Goal: Task Accomplishment & Management: Complete application form

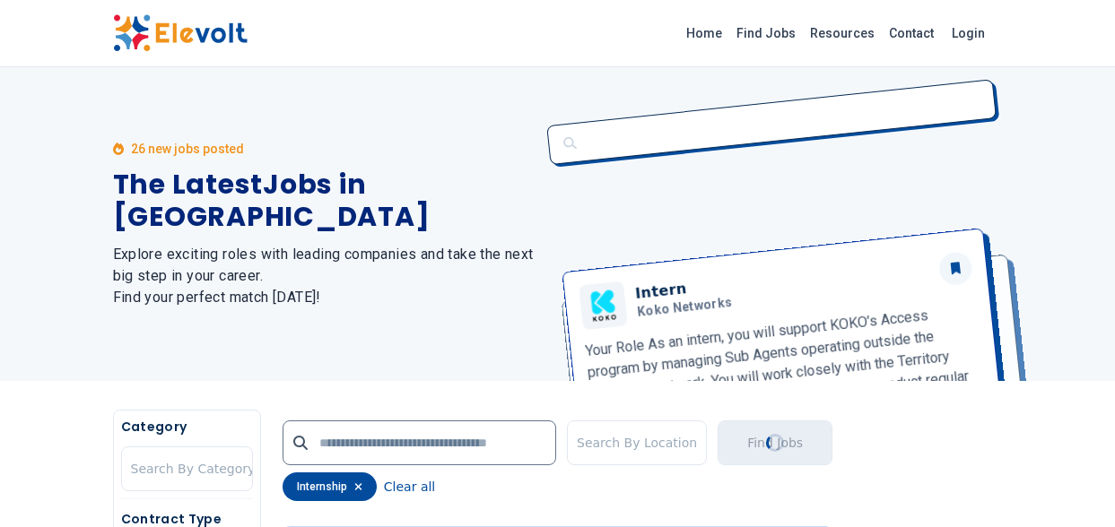
scroll to position [3407, 0]
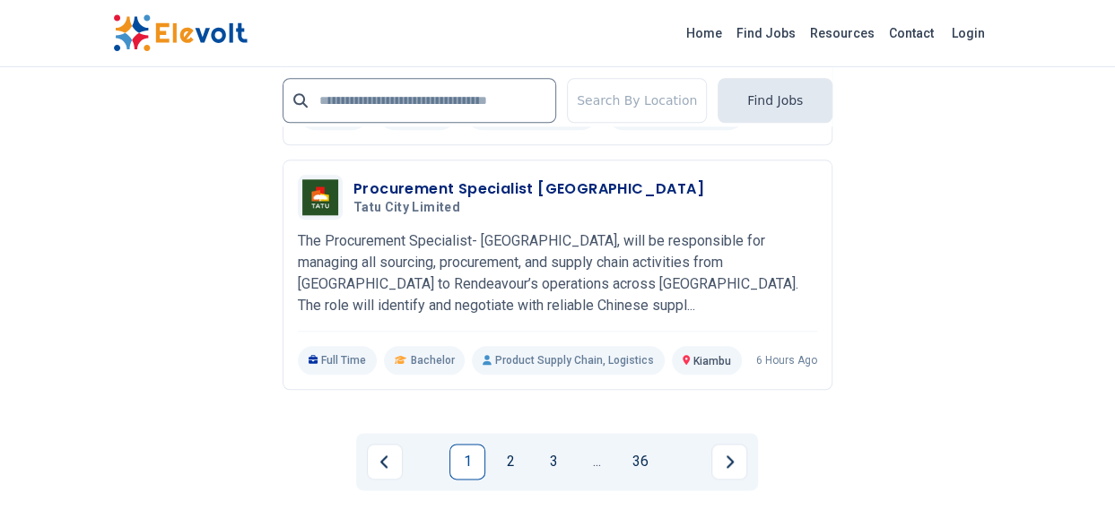
scroll to position [4214, 0]
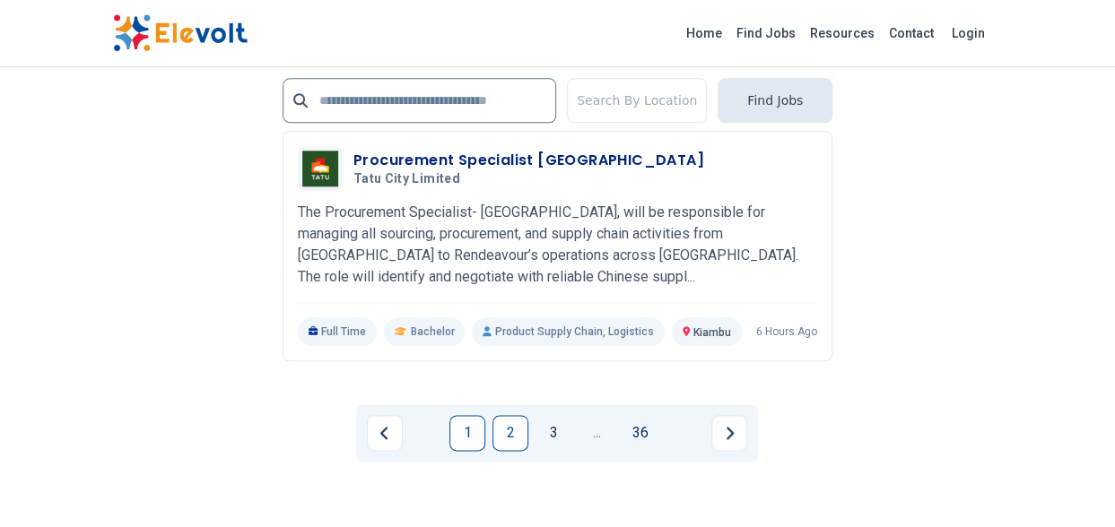
click at [521, 415] on link "2" at bounding box center [510, 433] width 36 height 36
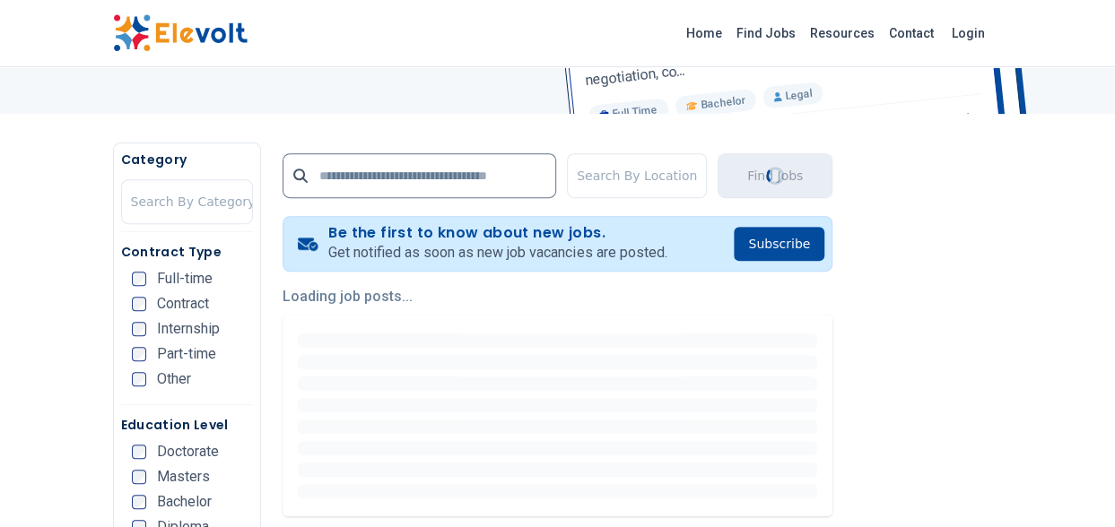
scroll to position [269, 0]
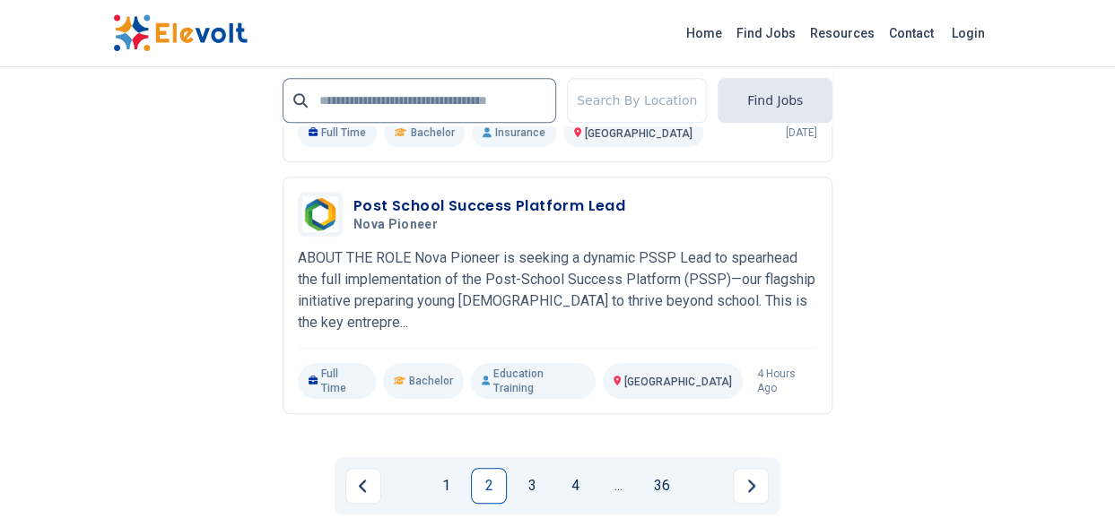
scroll to position [4125, 0]
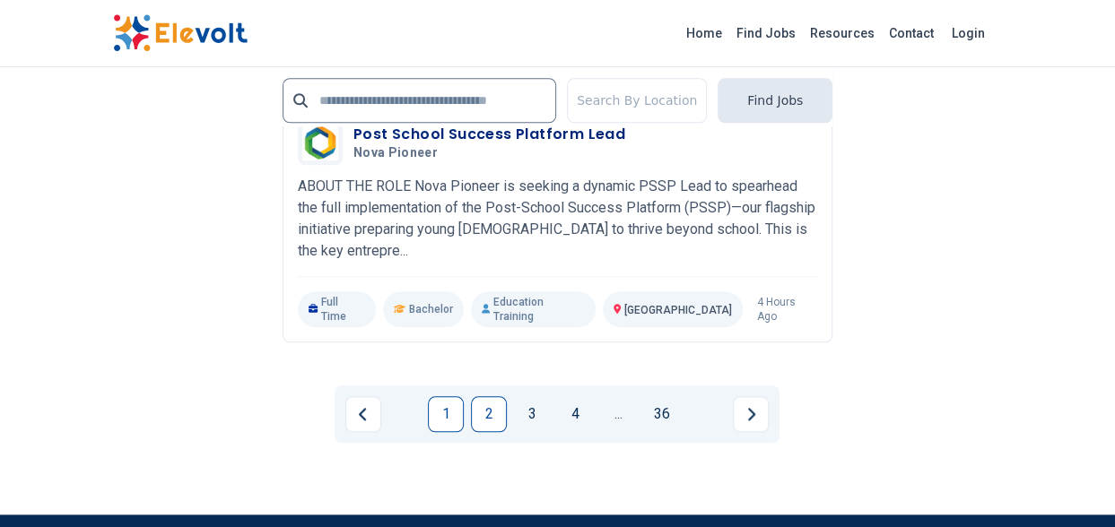
click at [442, 396] on link "1" at bounding box center [446, 414] width 36 height 36
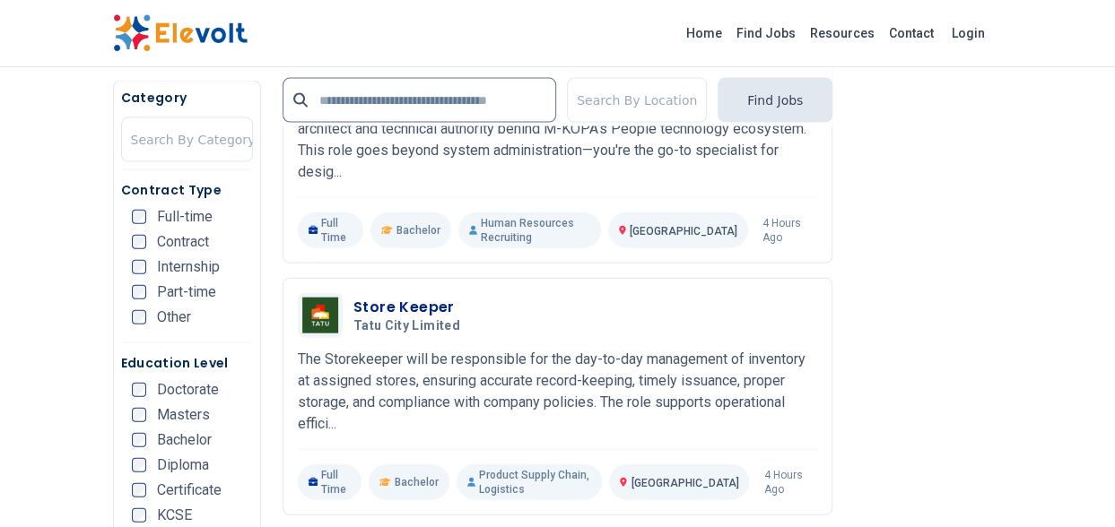
scroll to position [703, 0]
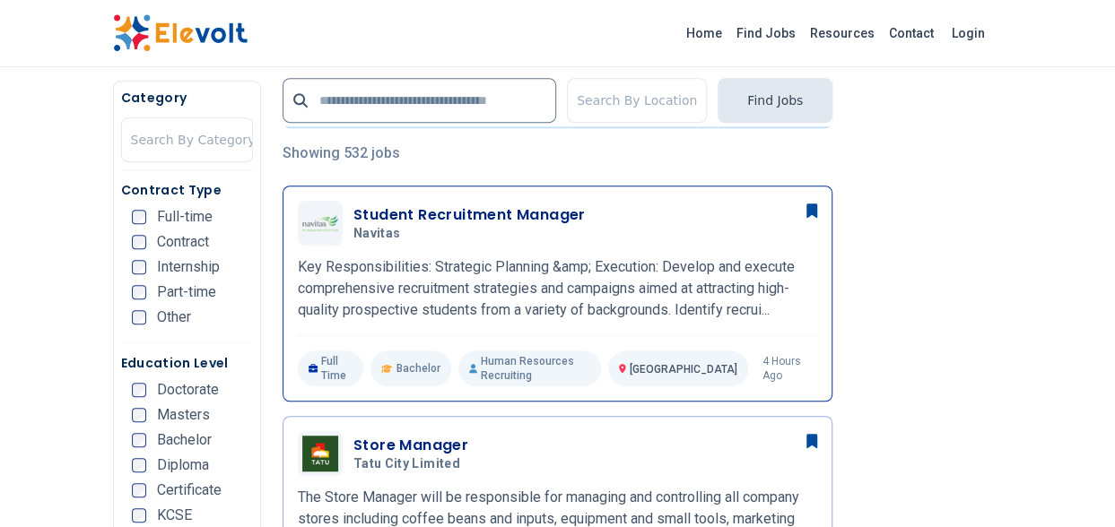
scroll to position [448, 0]
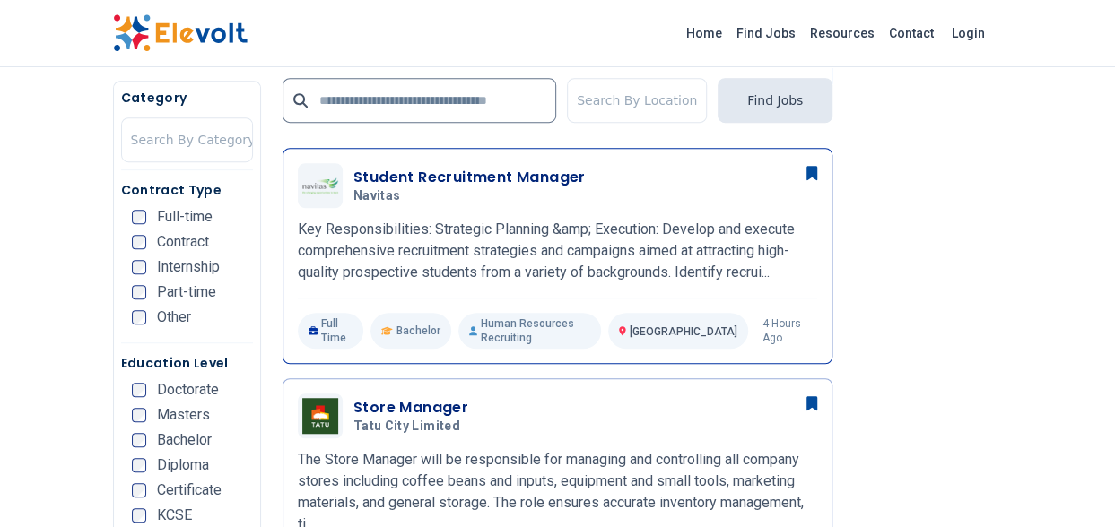
click at [452, 229] on p "Key Responsibilities: Strategic Planning &amp; Execution: Develop and execute c…" at bounding box center [557, 251] width 519 height 65
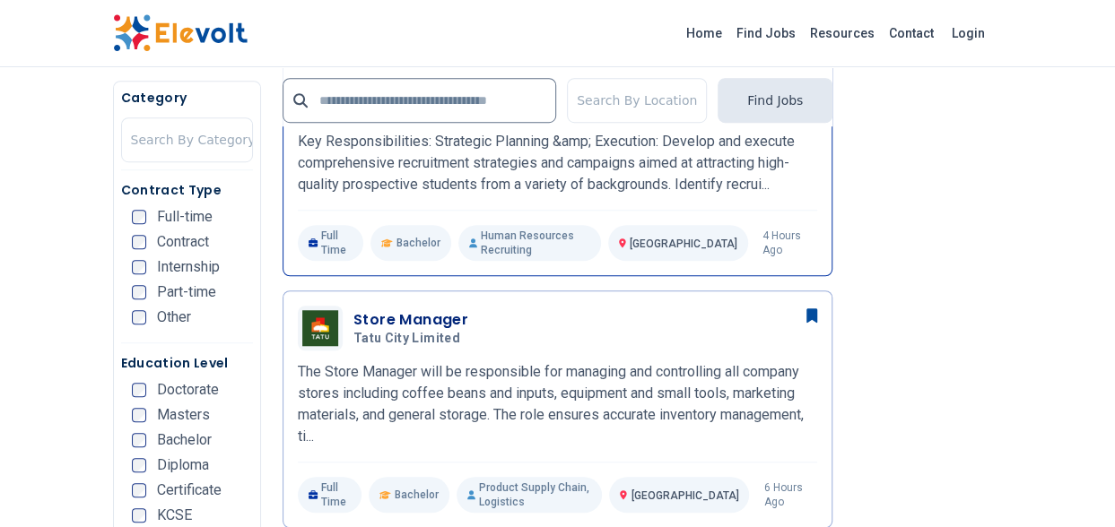
scroll to position [538, 0]
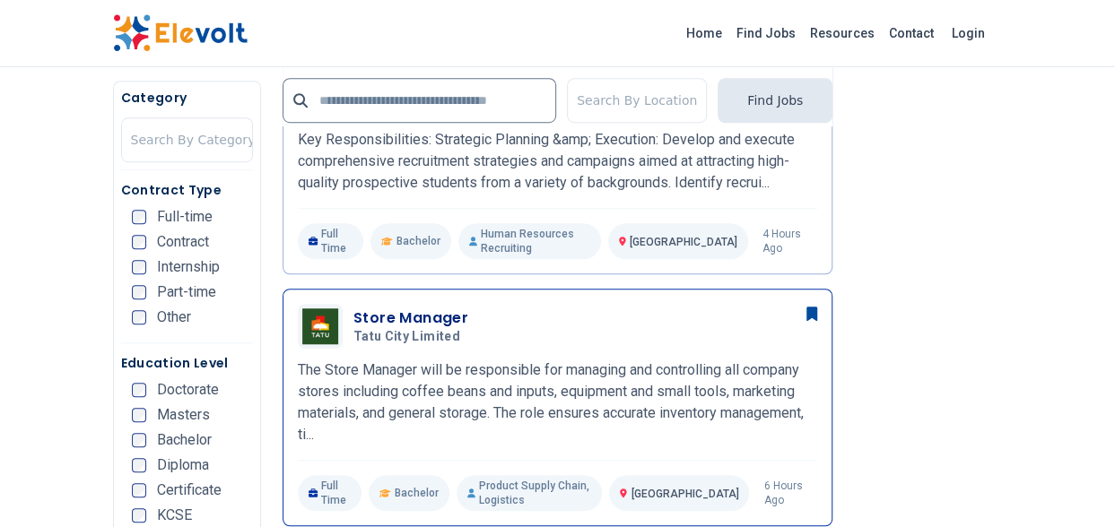
click at [369, 360] on p "The Store Manager will be responsible for managing and controlling all company …" at bounding box center [557, 403] width 519 height 86
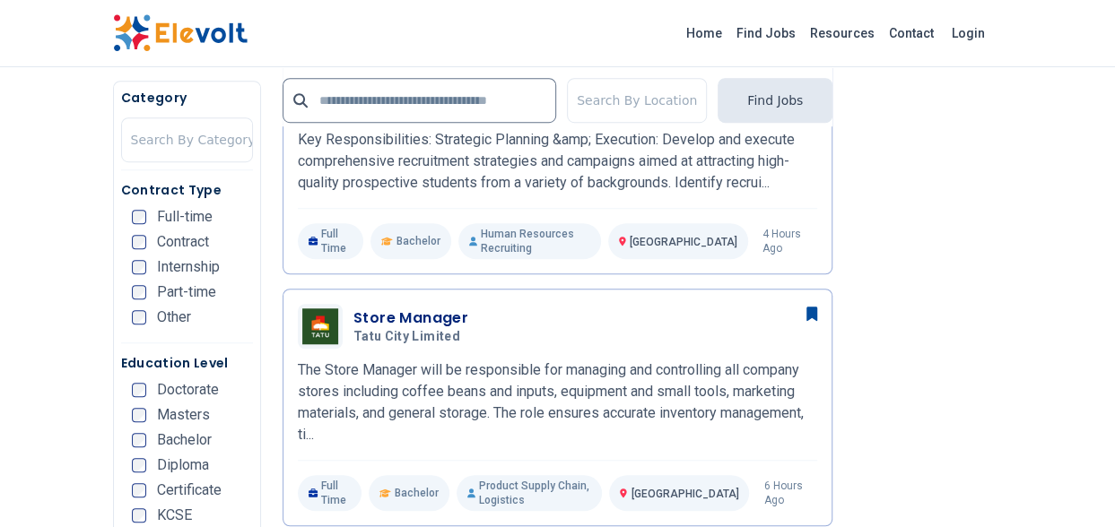
click at [169, 262] on span "Internship" at bounding box center [188, 267] width 63 height 14
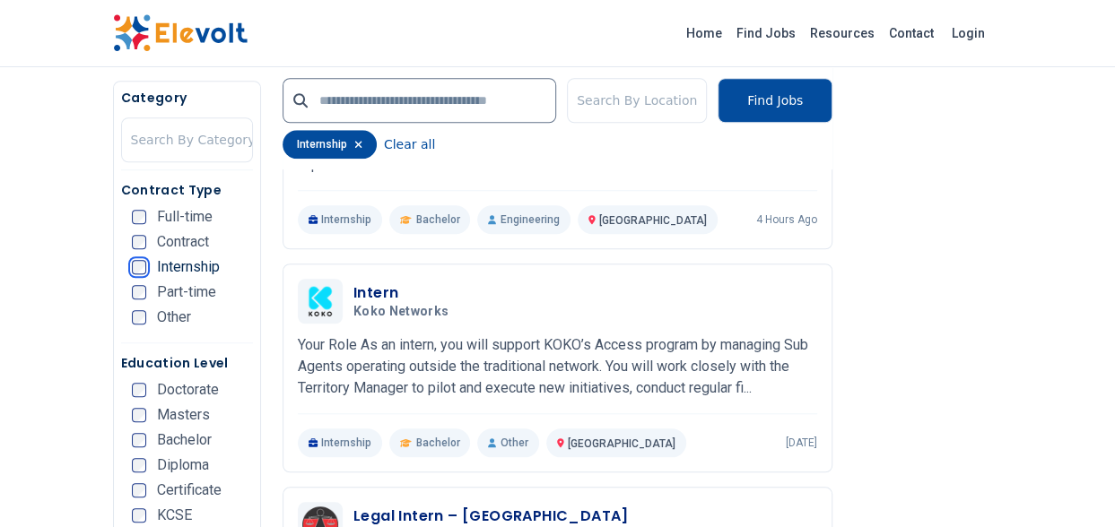
scroll to position [628, 0]
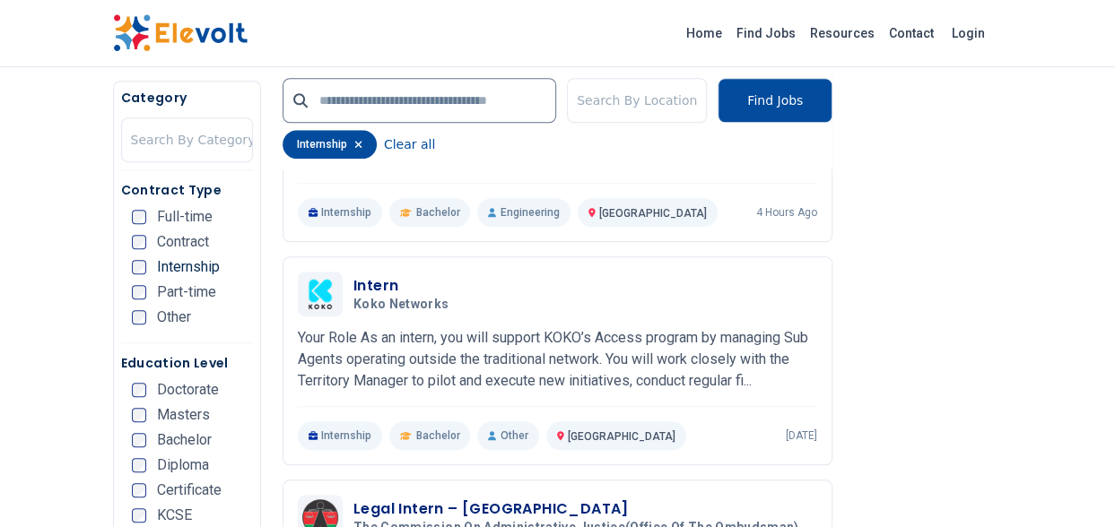
click at [427, 327] on p "Your Role As an intern, you will support KOKO’s Access program by managing Sub …" at bounding box center [557, 359] width 519 height 65
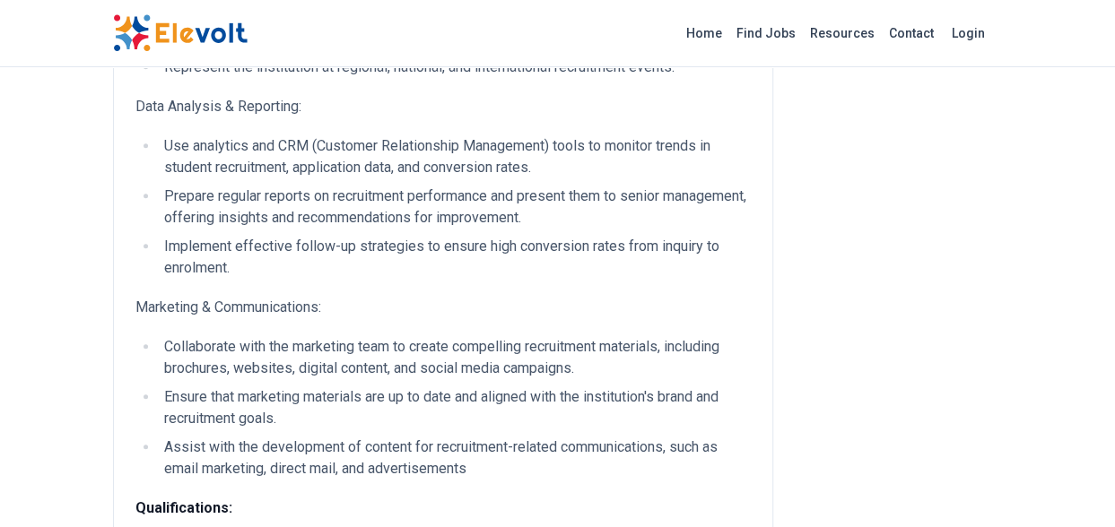
scroll to position [628, 0]
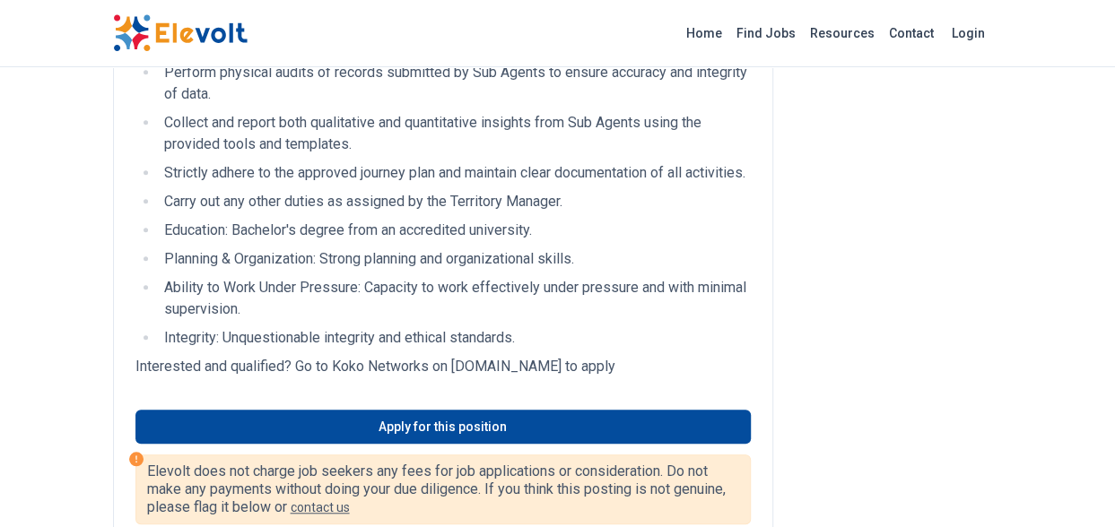
scroll to position [538, 0]
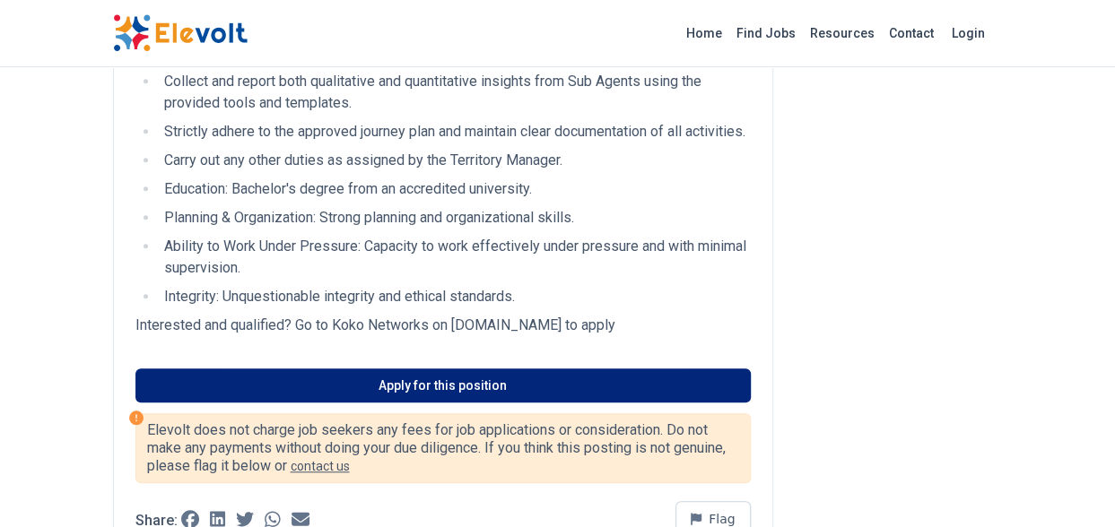
click at [360, 403] on link "Apply for this position" at bounding box center [442, 386] width 615 height 34
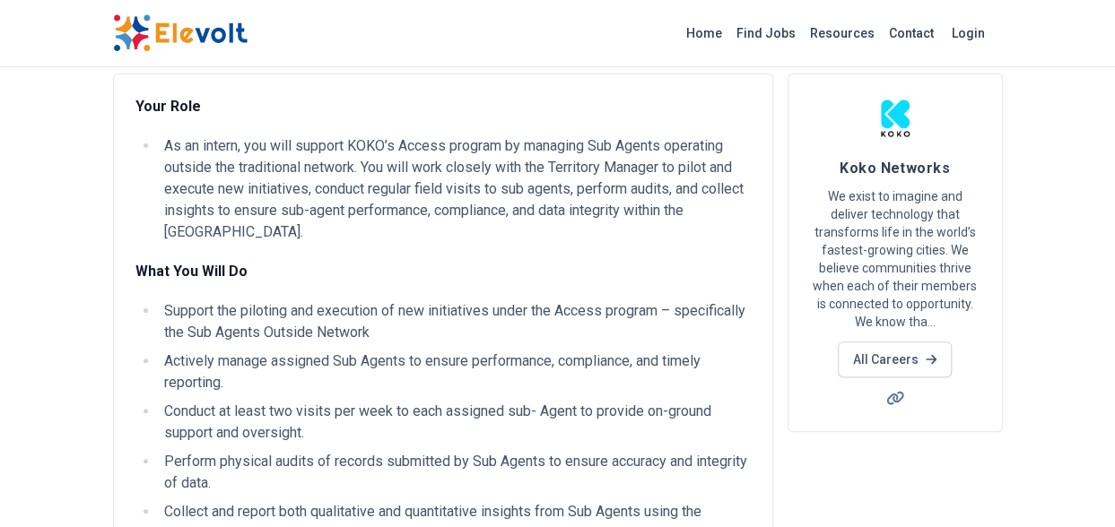
scroll to position [0, 0]
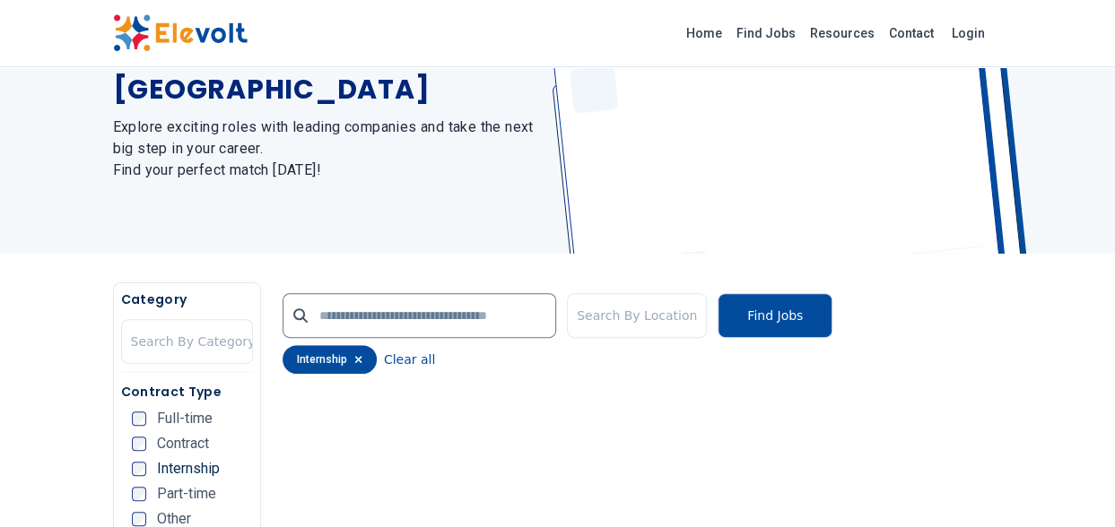
scroll to position [90, 0]
